Goal: Contribute content: Add original content to the website for others to see

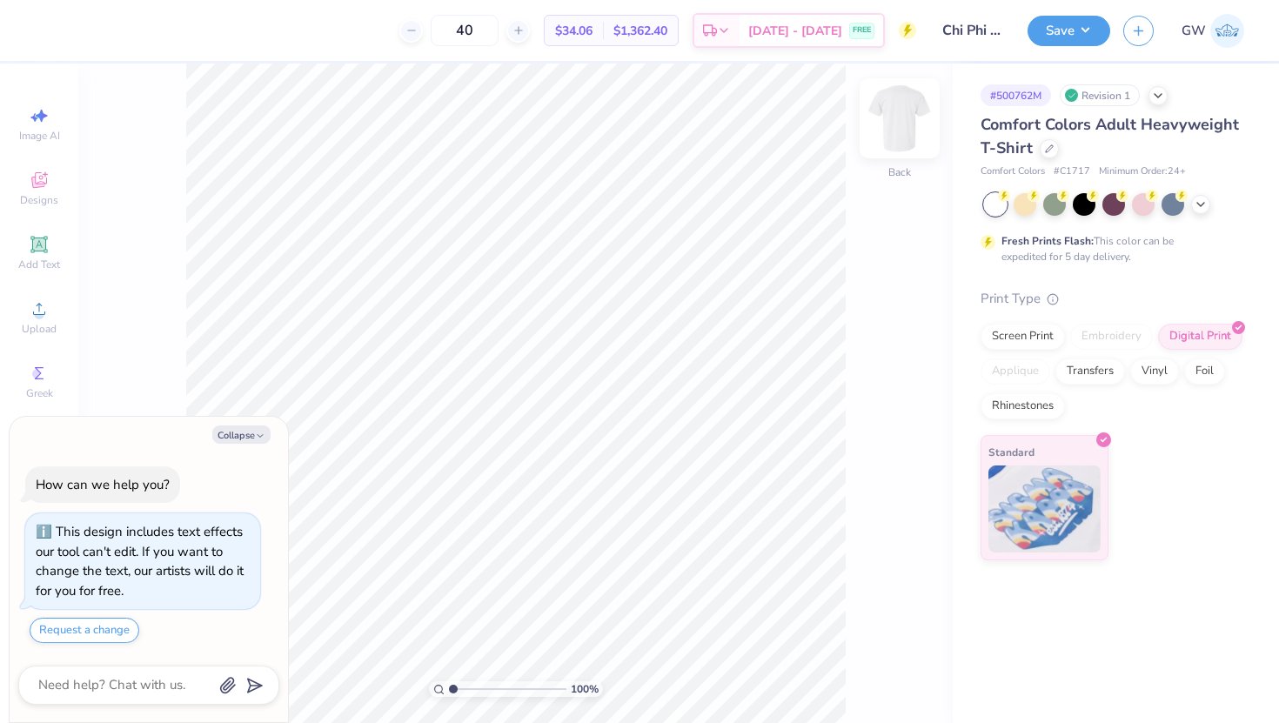
click at [897, 125] on img at bounding box center [900, 118] width 70 height 70
click at [897, 125] on img at bounding box center [899, 118] width 35 height 35
click at [892, 116] on img at bounding box center [900, 118] width 70 height 70
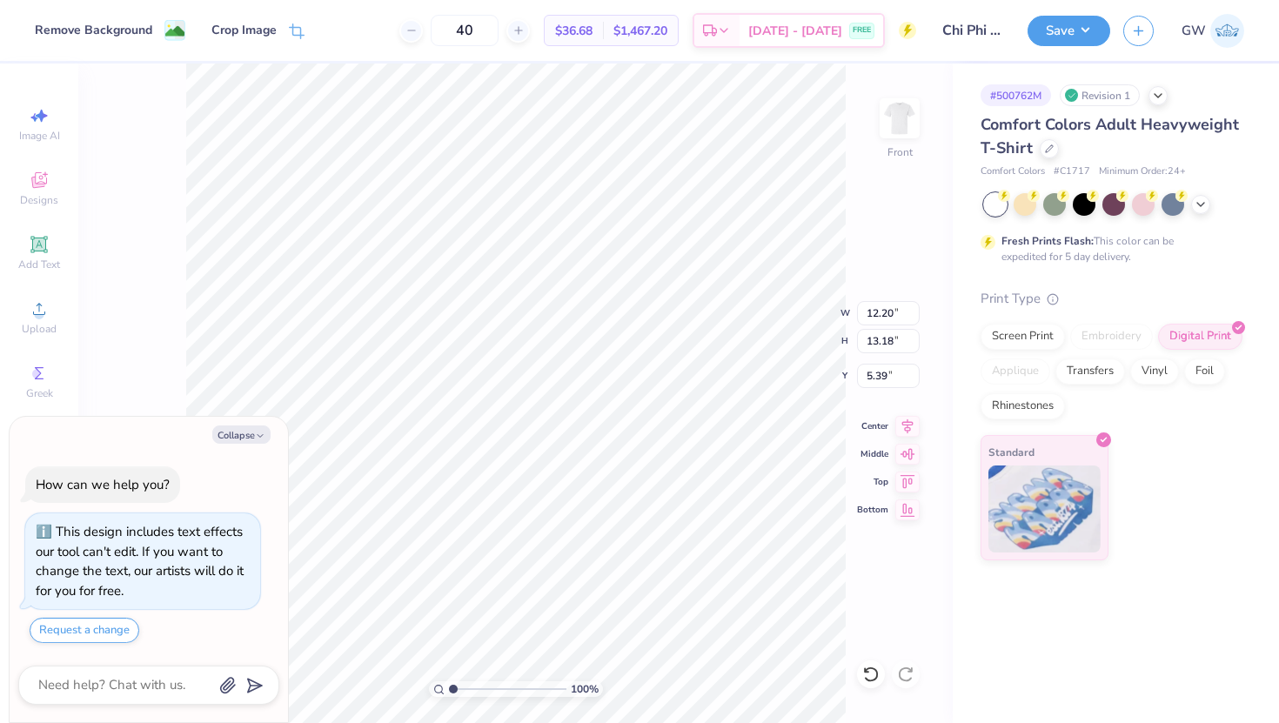
type textarea "x"
type input "3.00"
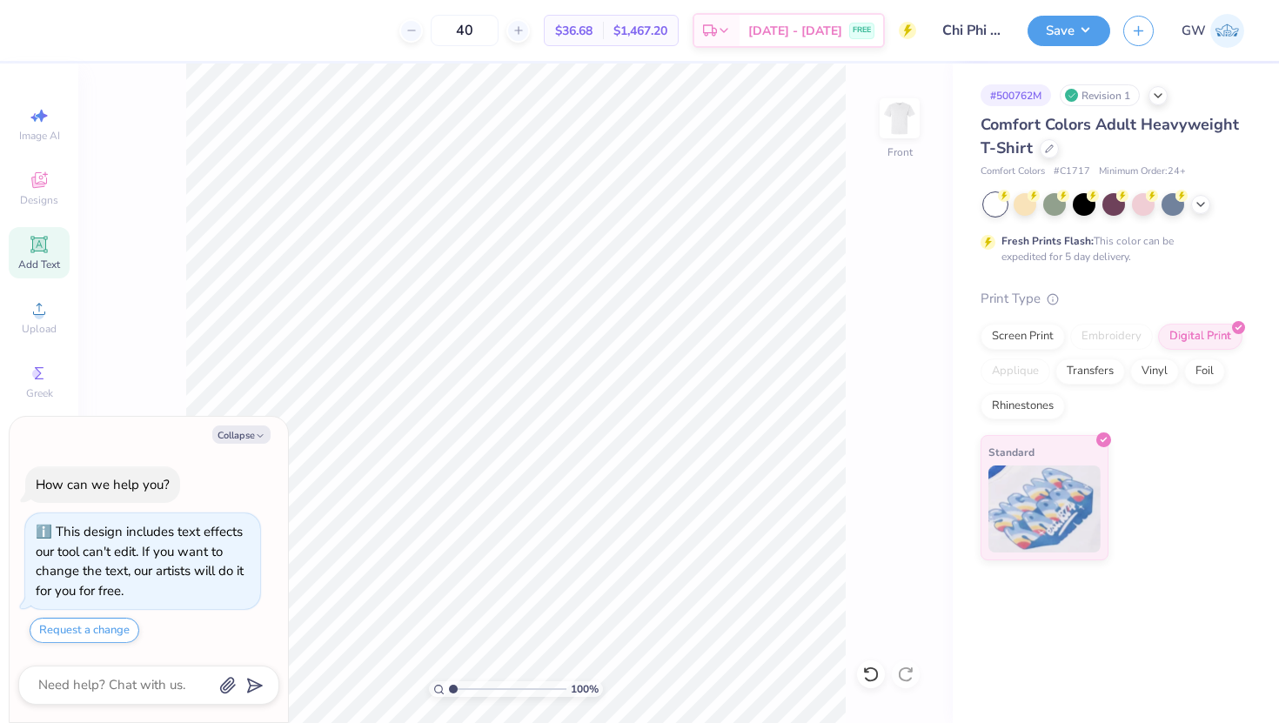
click at [48, 250] on icon at bounding box center [39, 244] width 21 height 21
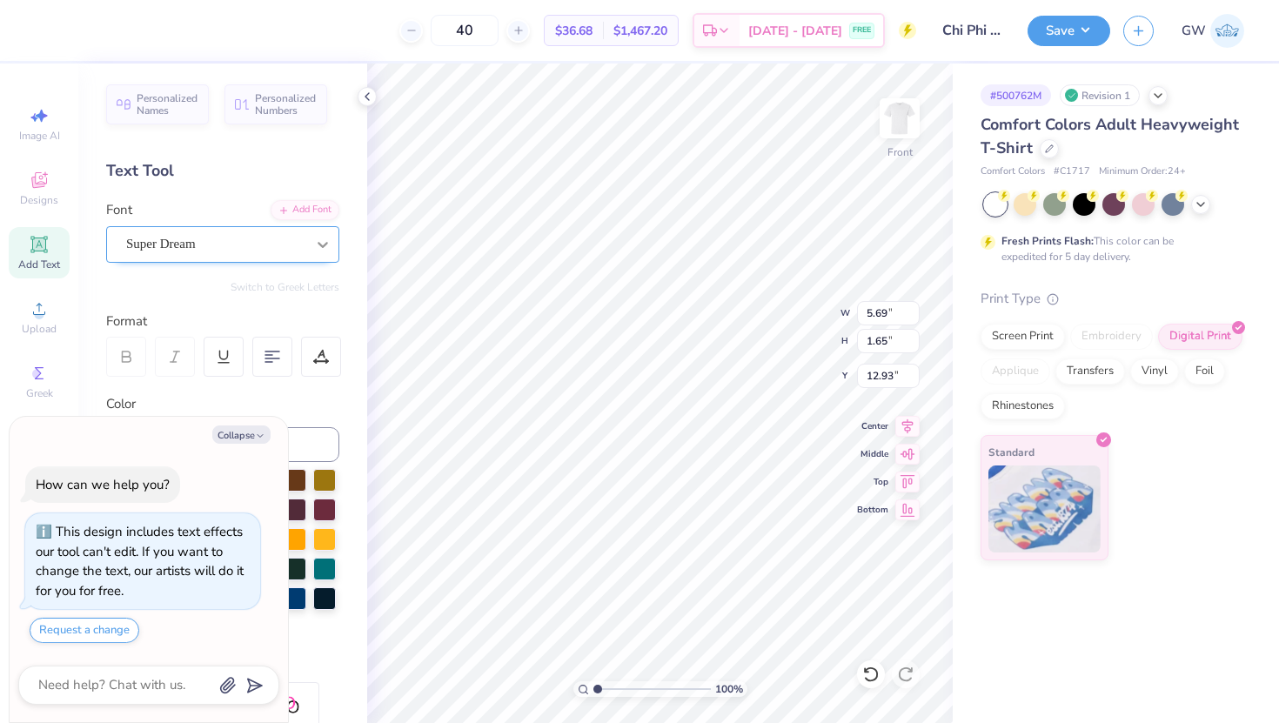
click at [309, 237] on div at bounding box center [322, 244] width 31 height 31
click at [249, 441] on button "Collapse" at bounding box center [241, 434] width 58 height 18
type textarea "x"
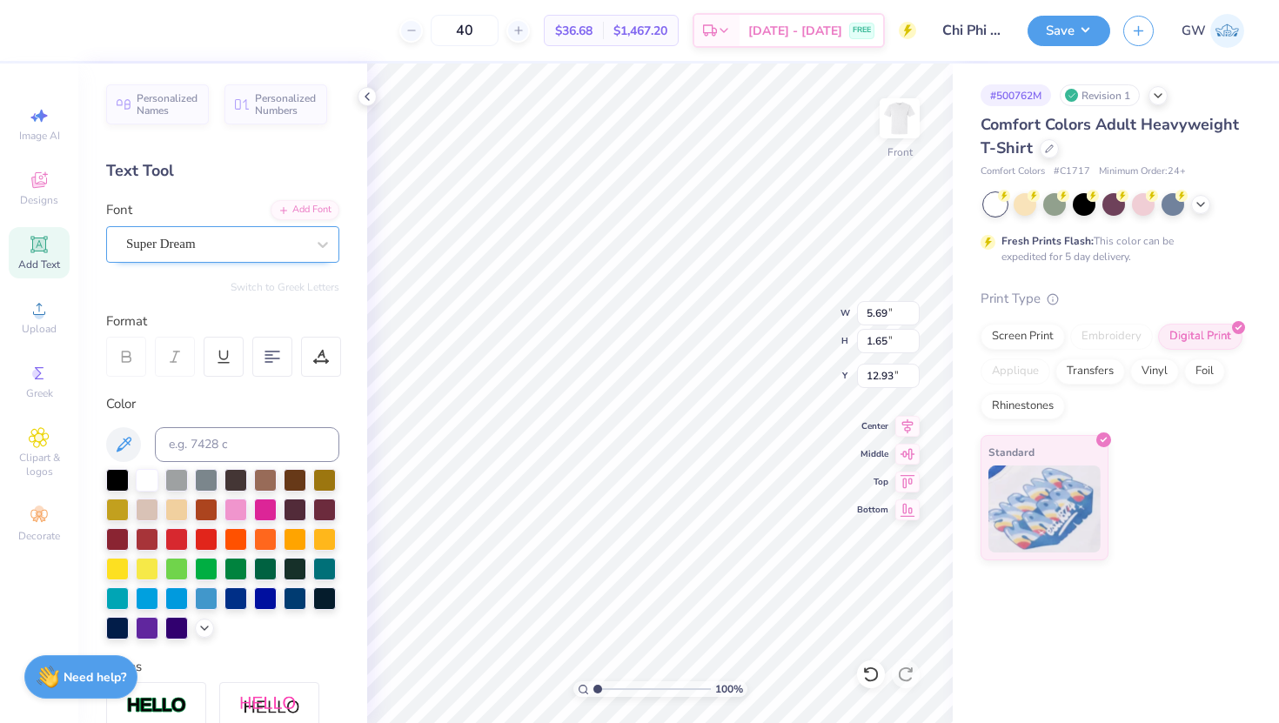
click at [254, 247] on div "Super Dream" at bounding box center [215, 243] width 183 height 27
type input "b"
type textarea "TET"
type input "12.20"
type input "13.18"
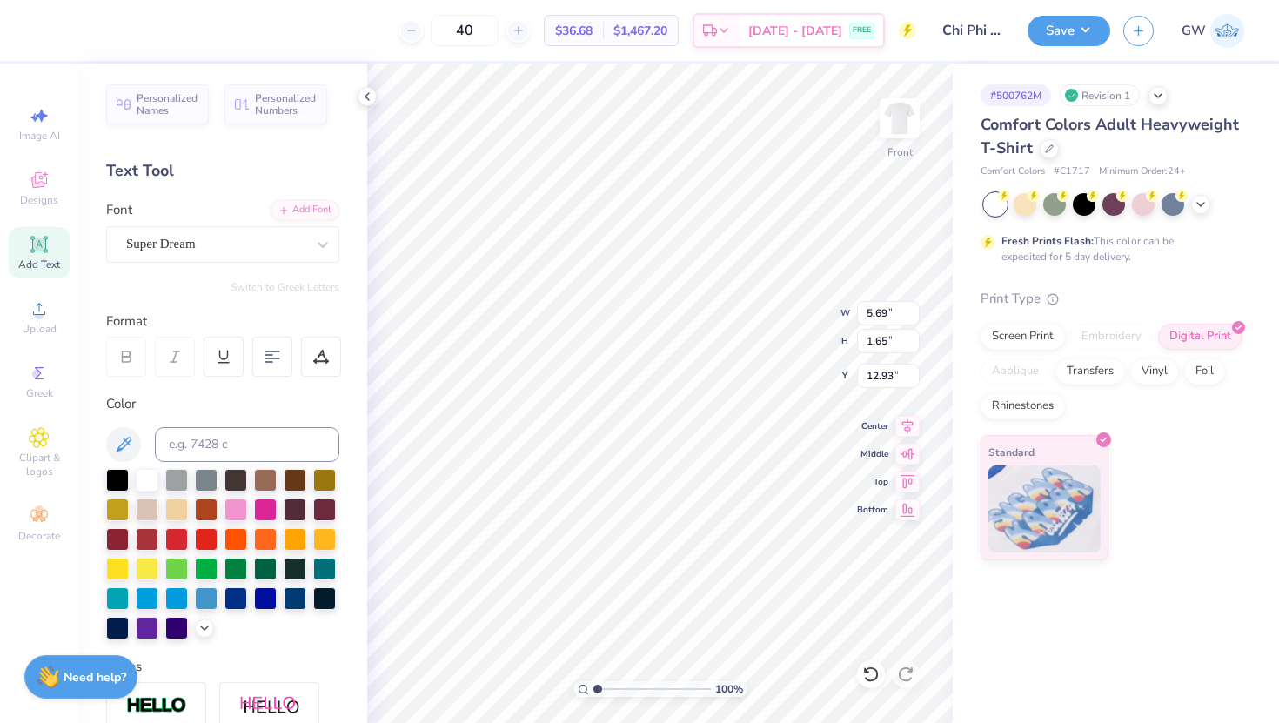
type input "3.00"
type input "4.15"
type input "1.65"
type input "12.93"
click at [1074, 41] on button "Save" at bounding box center [1068, 28] width 83 height 30
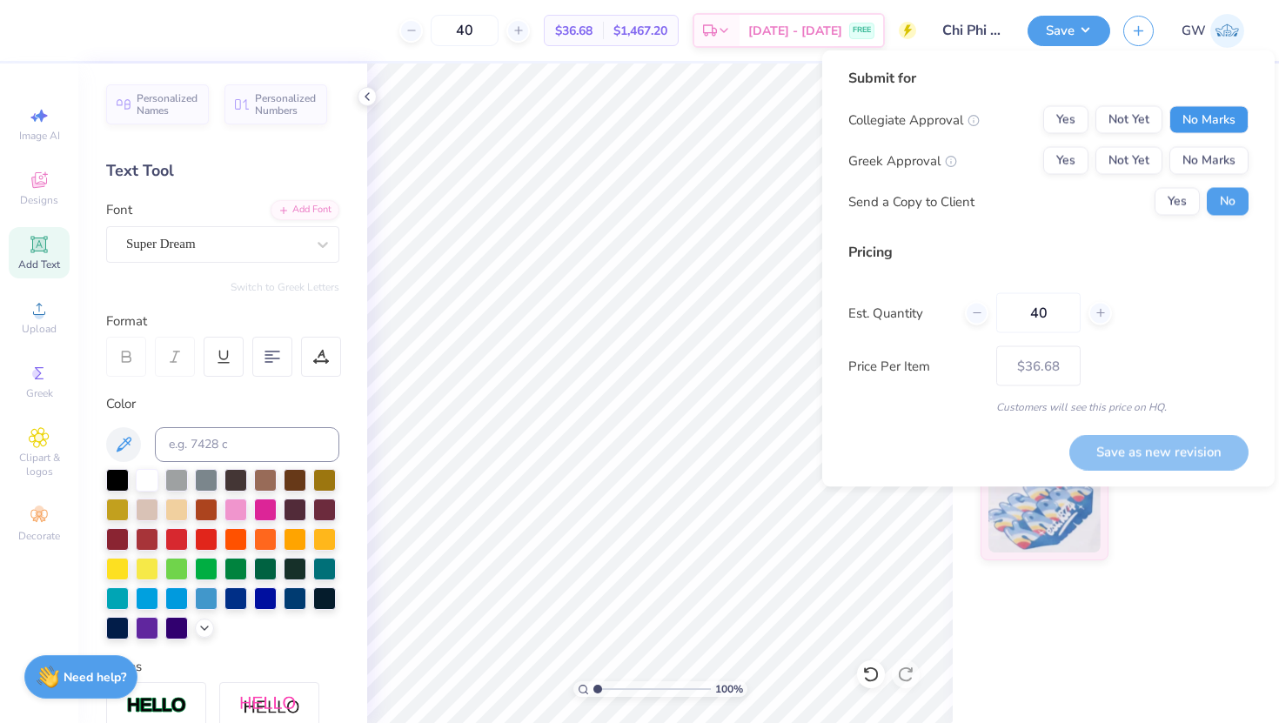
click at [1181, 111] on button "No Marks" at bounding box center [1208, 120] width 79 height 28
click at [1065, 164] on button "Yes" at bounding box center [1065, 161] width 45 height 28
click at [1106, 417] on div "Save as new revision" at bounding box center [1158, 442] width 179 height 55
click at [1106, 441] on button "Save as new revision" at bounding box center [1158, 452] width 179 height 36
type input "$36.68"
